Goal: Find specific page/section

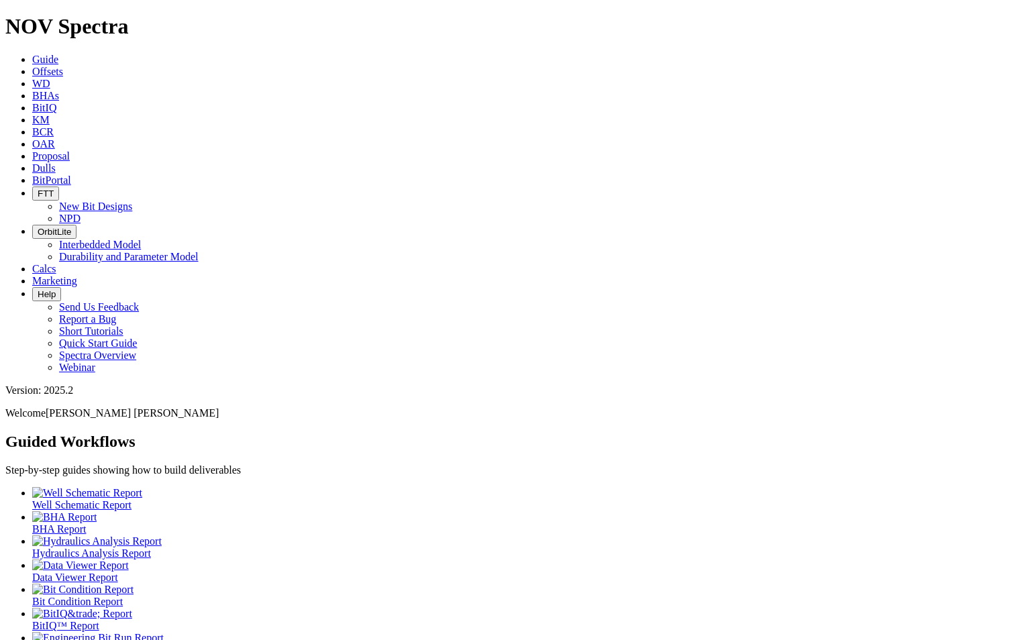
click at [56, 162] on span "Dulls" at bounding box center [43, 167] width 23 height 11
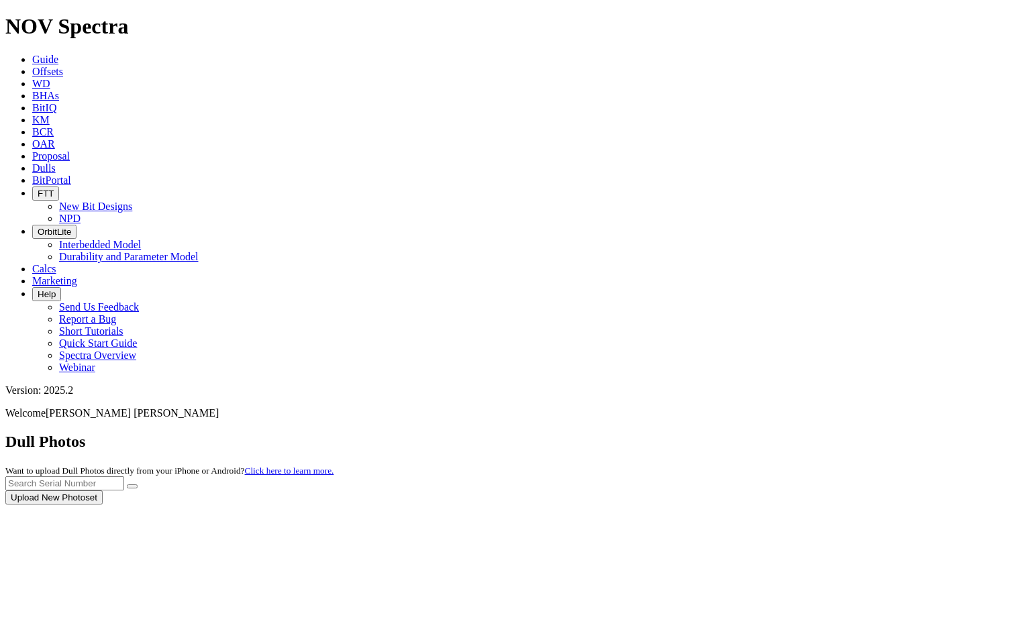
click at [721, 504] on div at bounding box center [511, 504] width 1013 height 0
click at [124, 476] on input "text" at bounding box center [64, 483] width 119 height 14
type input "A317338"
click at [138, 484] on button "submit" at bounding box center [132, 486] width 11 height 4
